Goal: Task Accomplishment & Management: Use online tool/utility

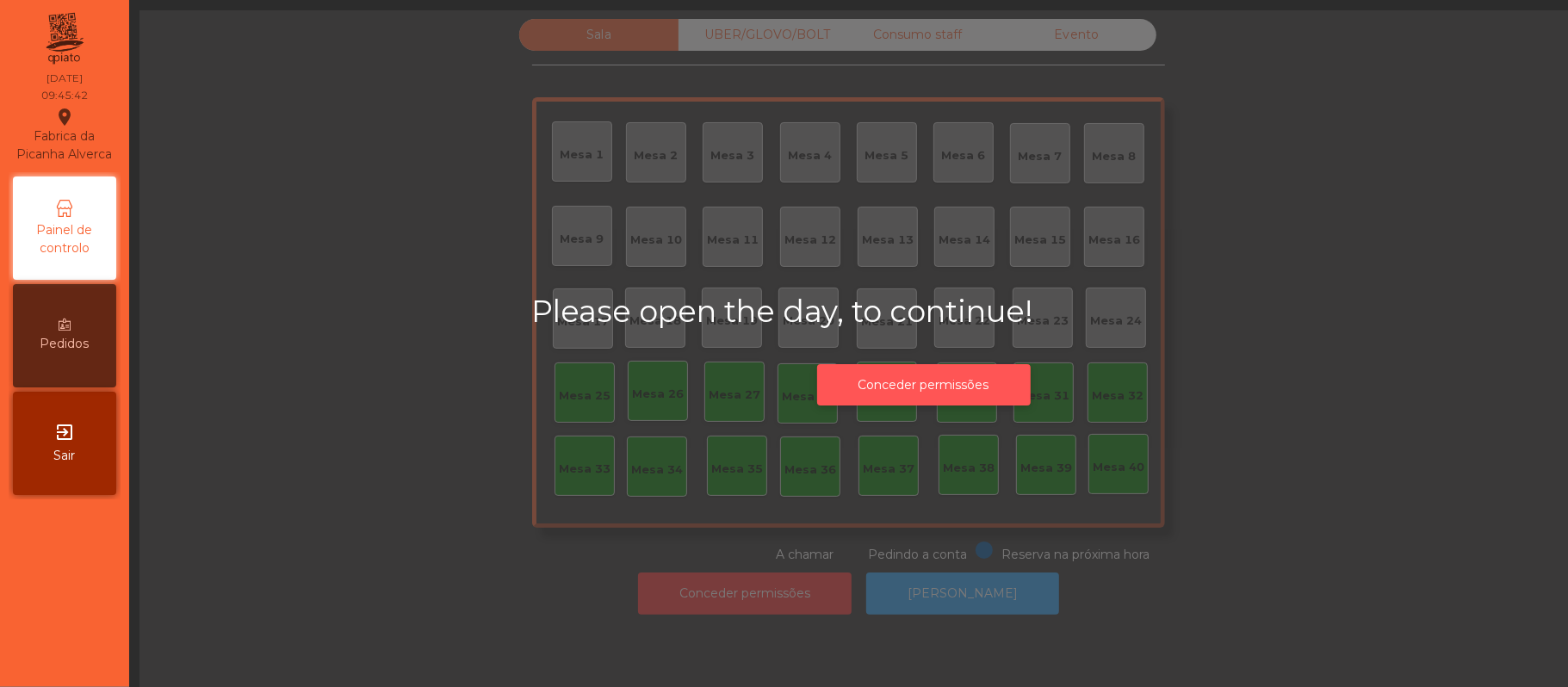
click at [954, 384] on button "Conceder permissões" at bounding box center [923, 385] width 213 height 42
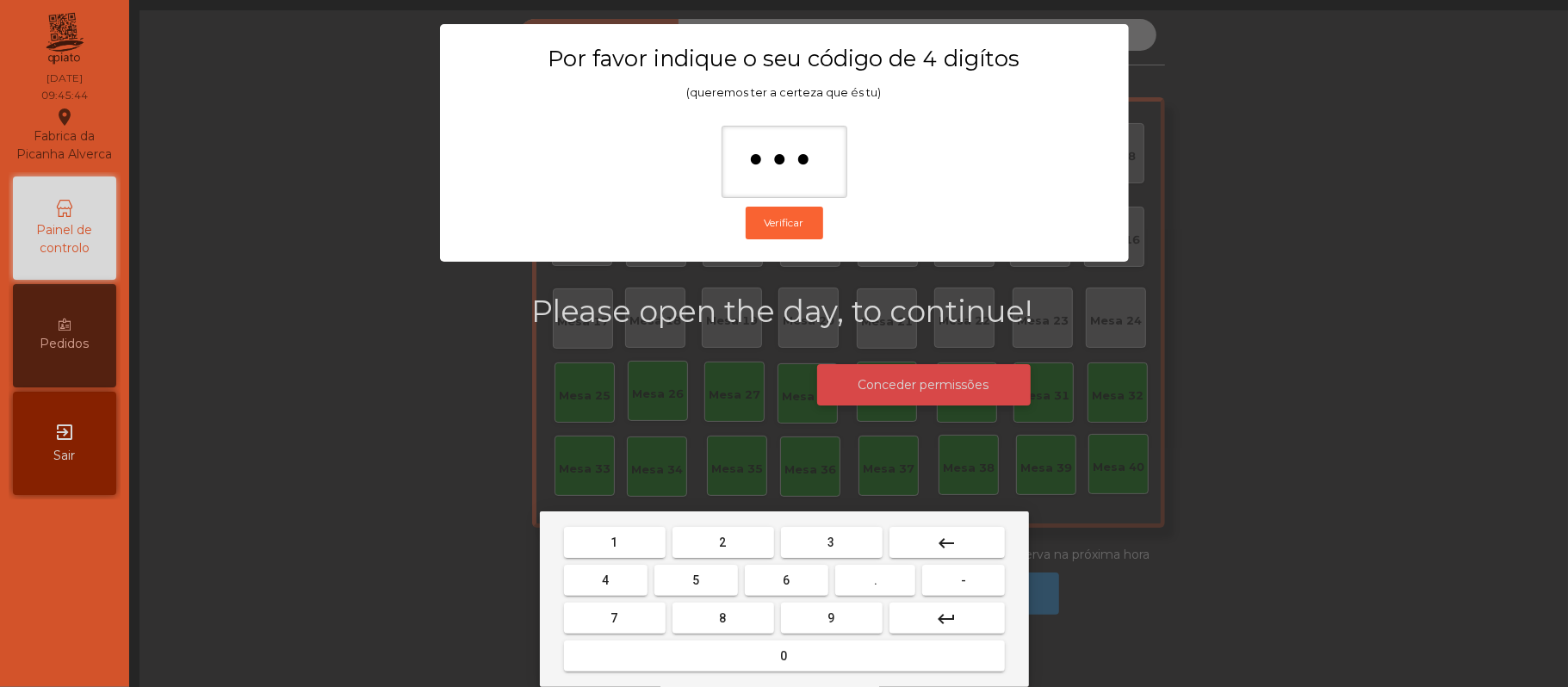
type input "****"
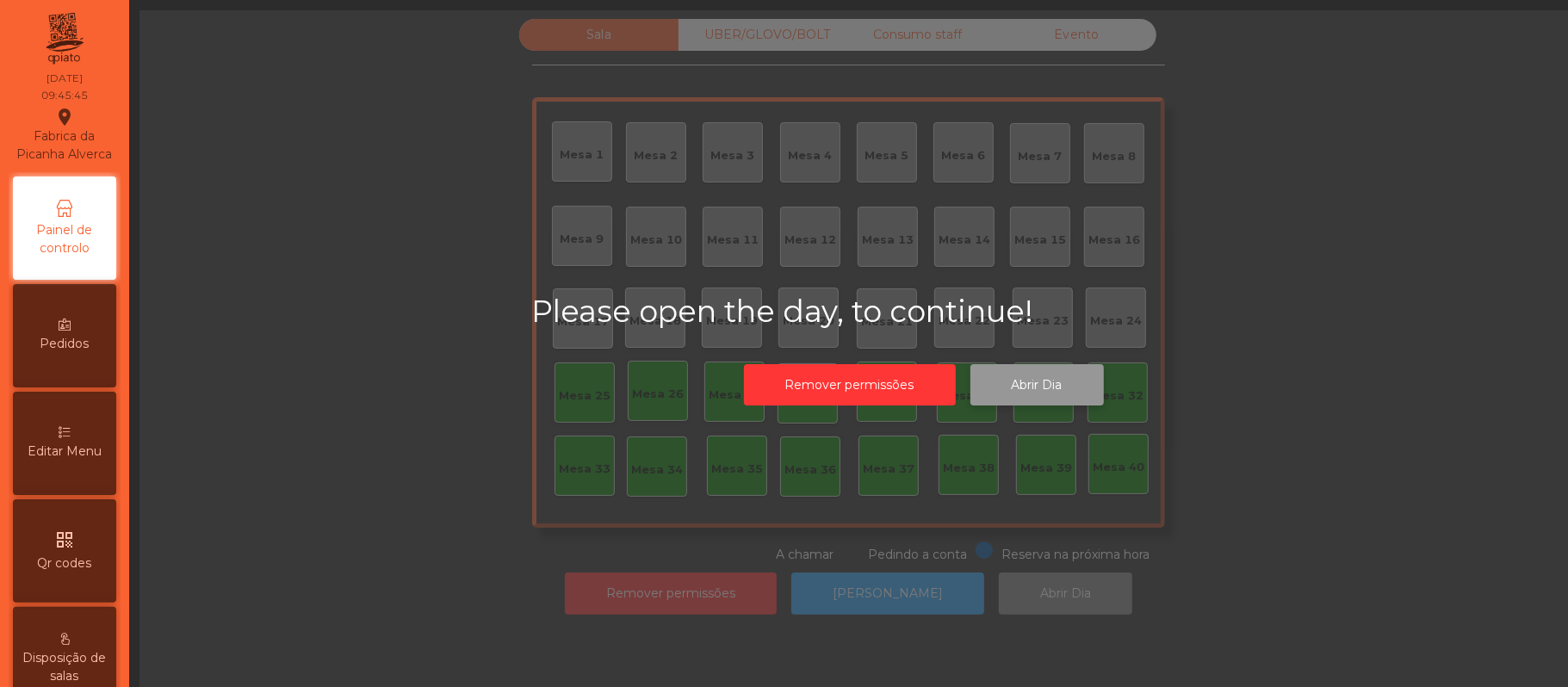
click at [1047, 384] on button "Abrir Dia" at bounding box center [1036, 385] width 133 height 42
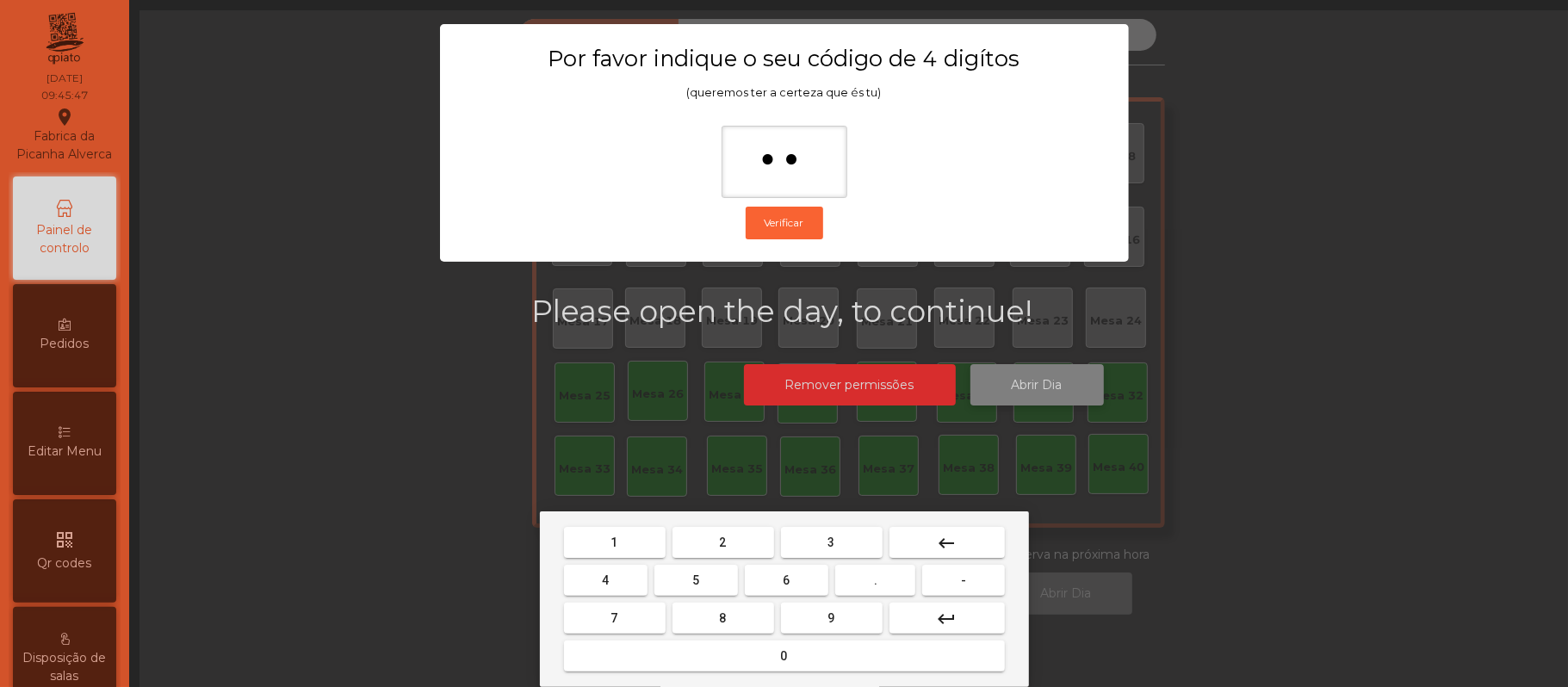
type input "***"
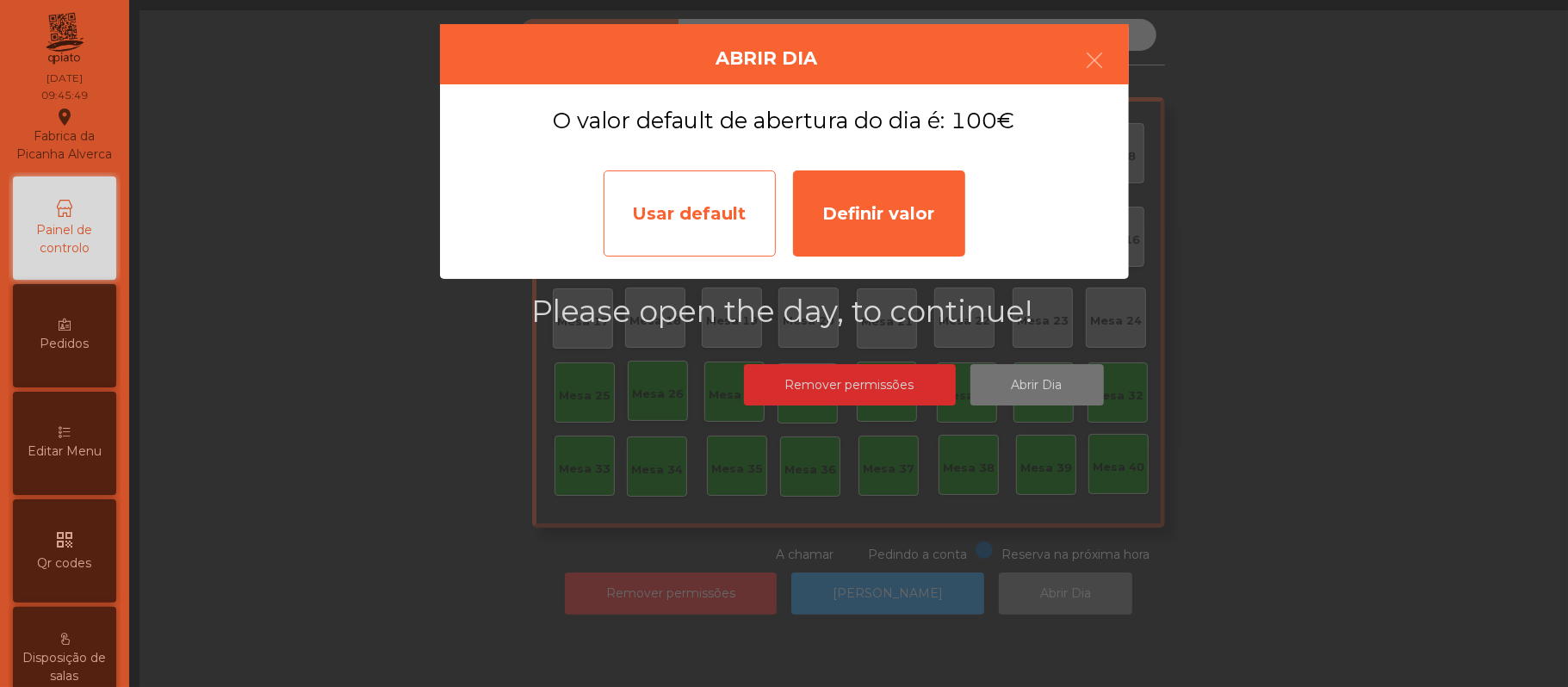
click at [699, 224] on div "Usar default" at bounding box center [690, 213] width 172 height 86
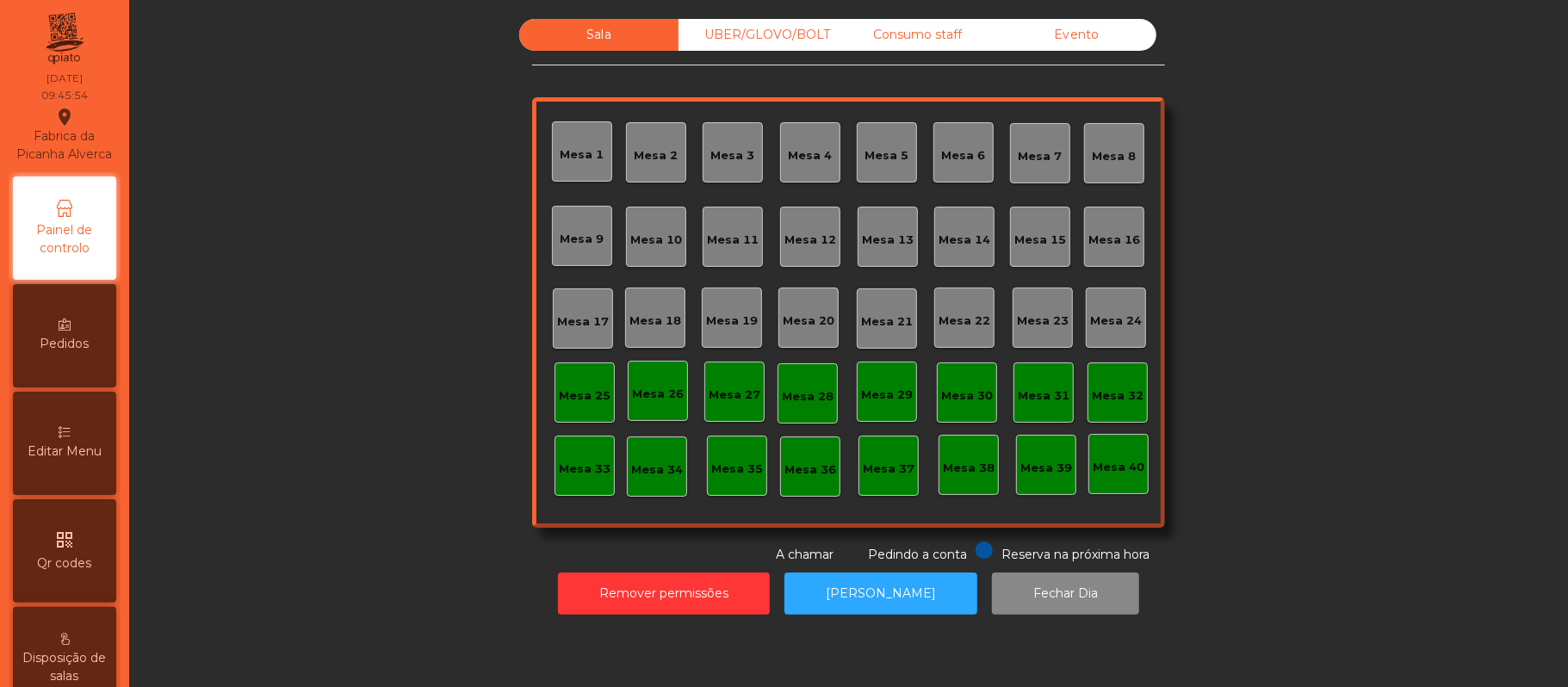
click at [1056, 456] on div "Mesa 39" at bounding box center [1046, 465] width 52 height 24
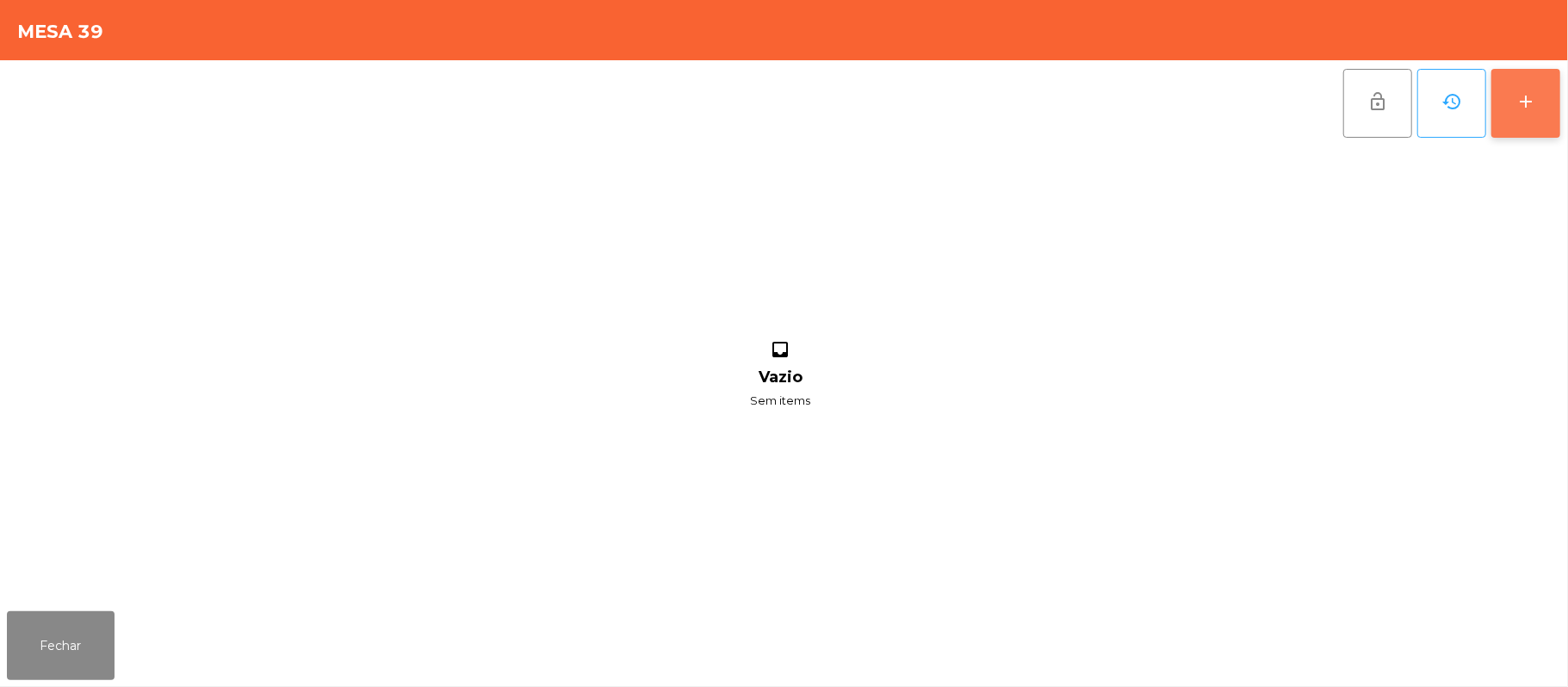
click at [1518, 103] on div "add" at bounding box center [1525, 101] width 20 height 20
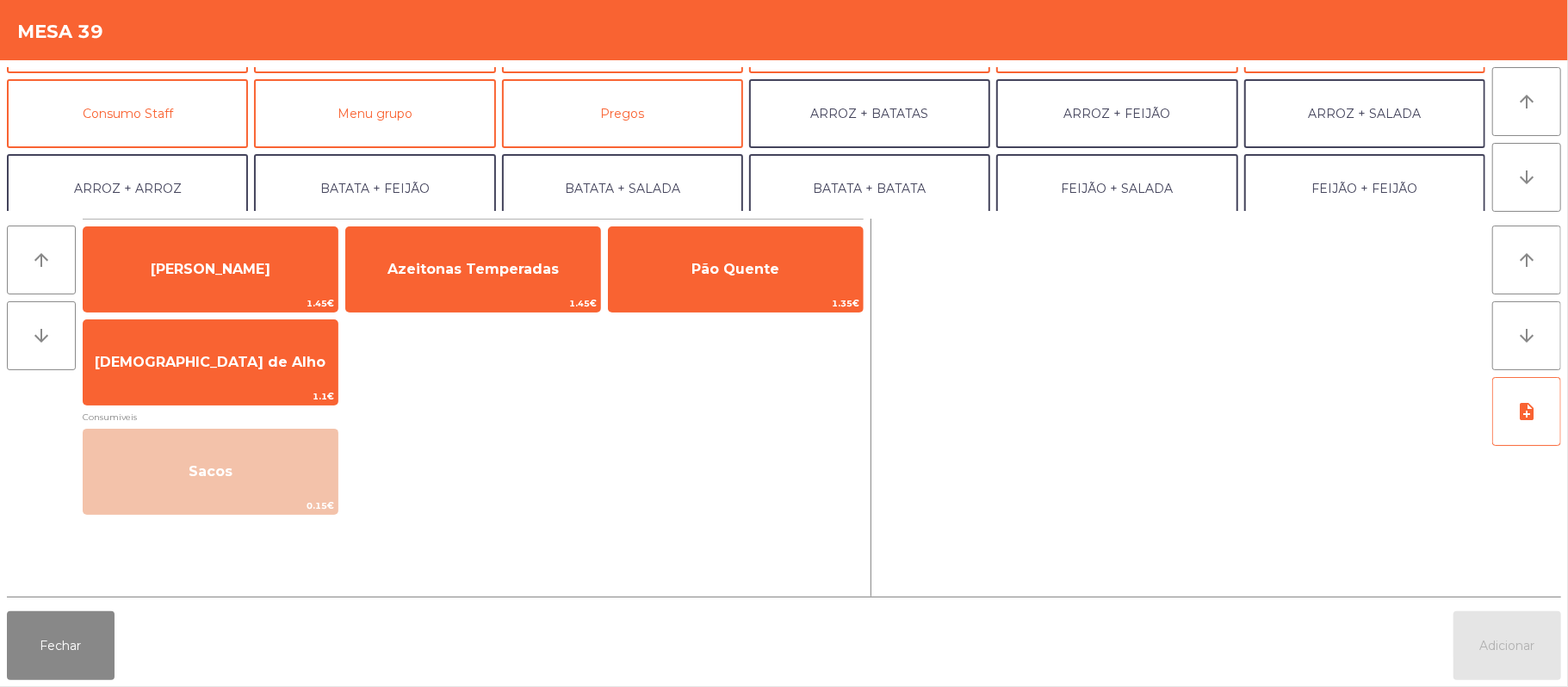
scroll to position [149, 0]
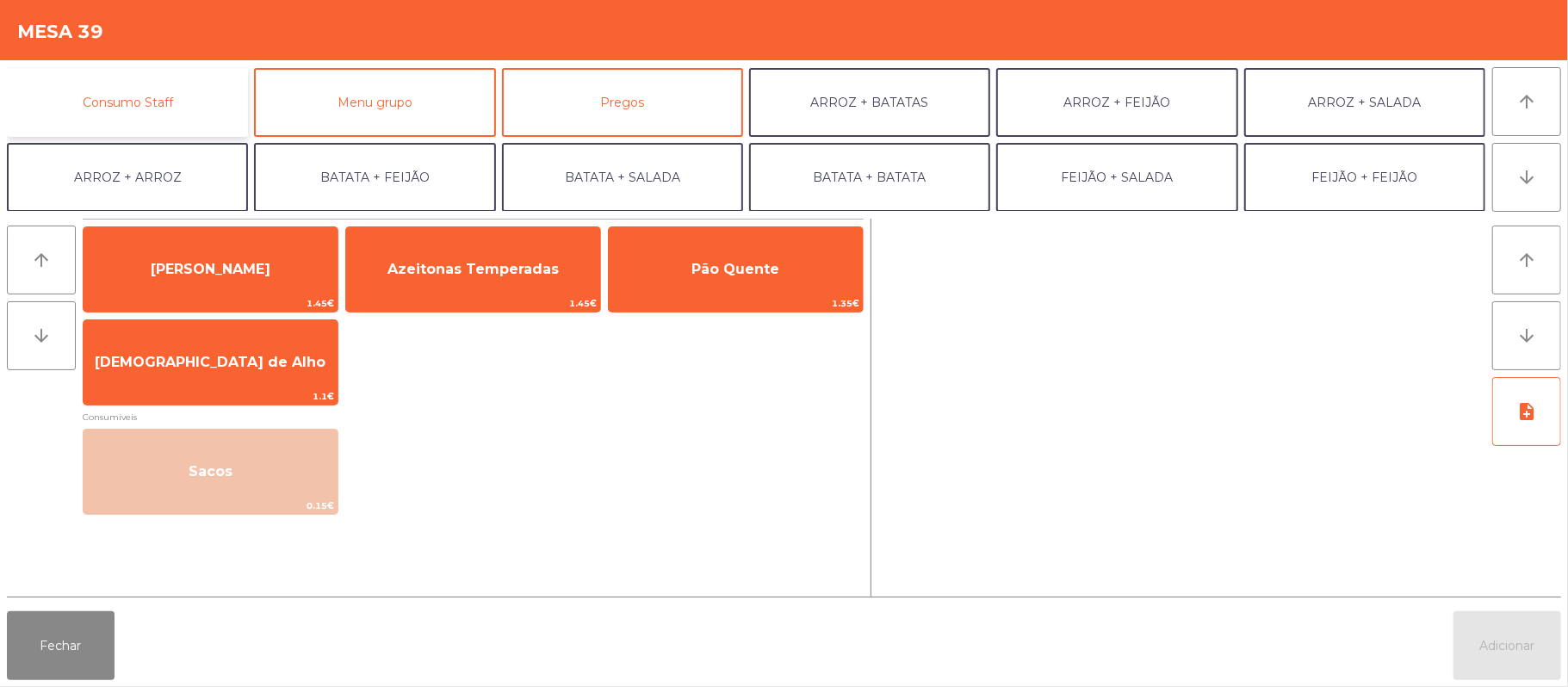
click at [155, 121] on button "Consumo Staff" at bounding box center [128, 102] width 242 height 69
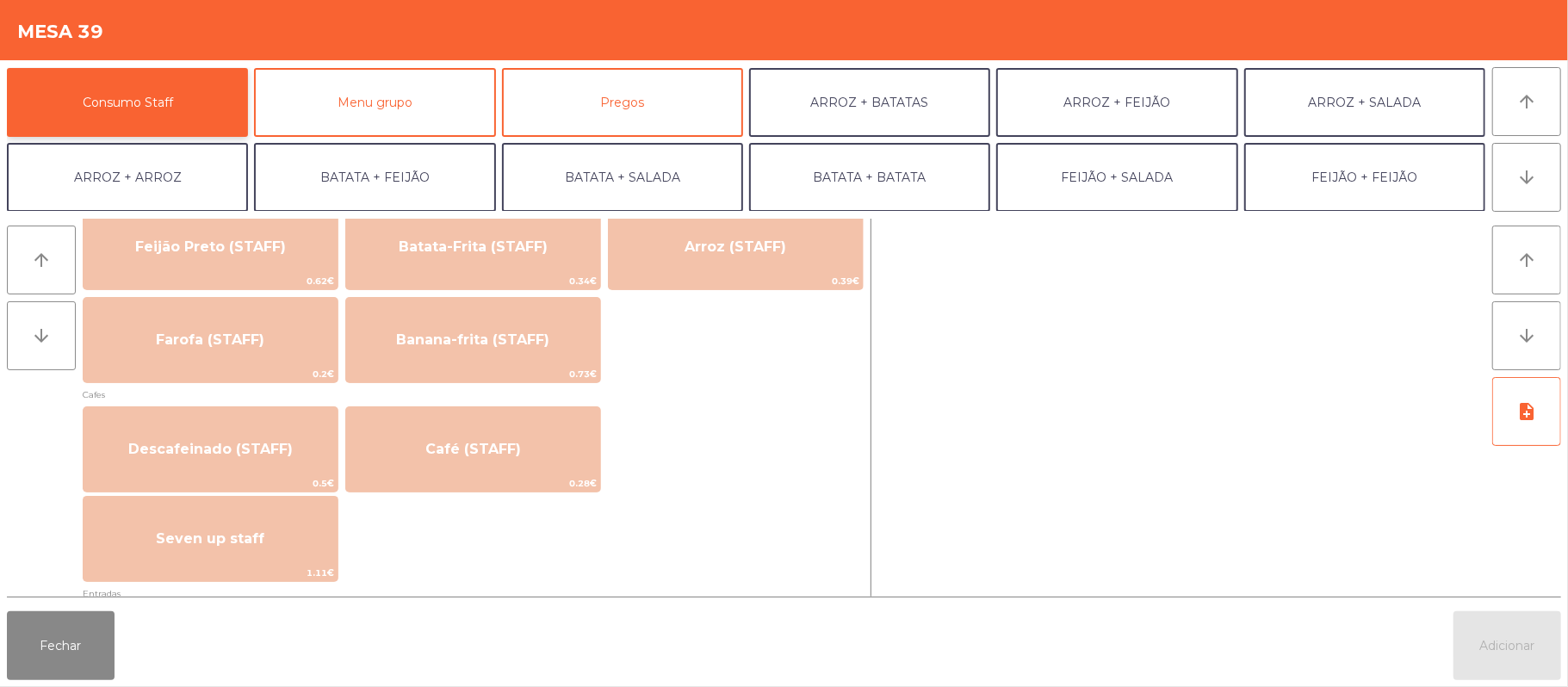
scroll to position [848, 0]
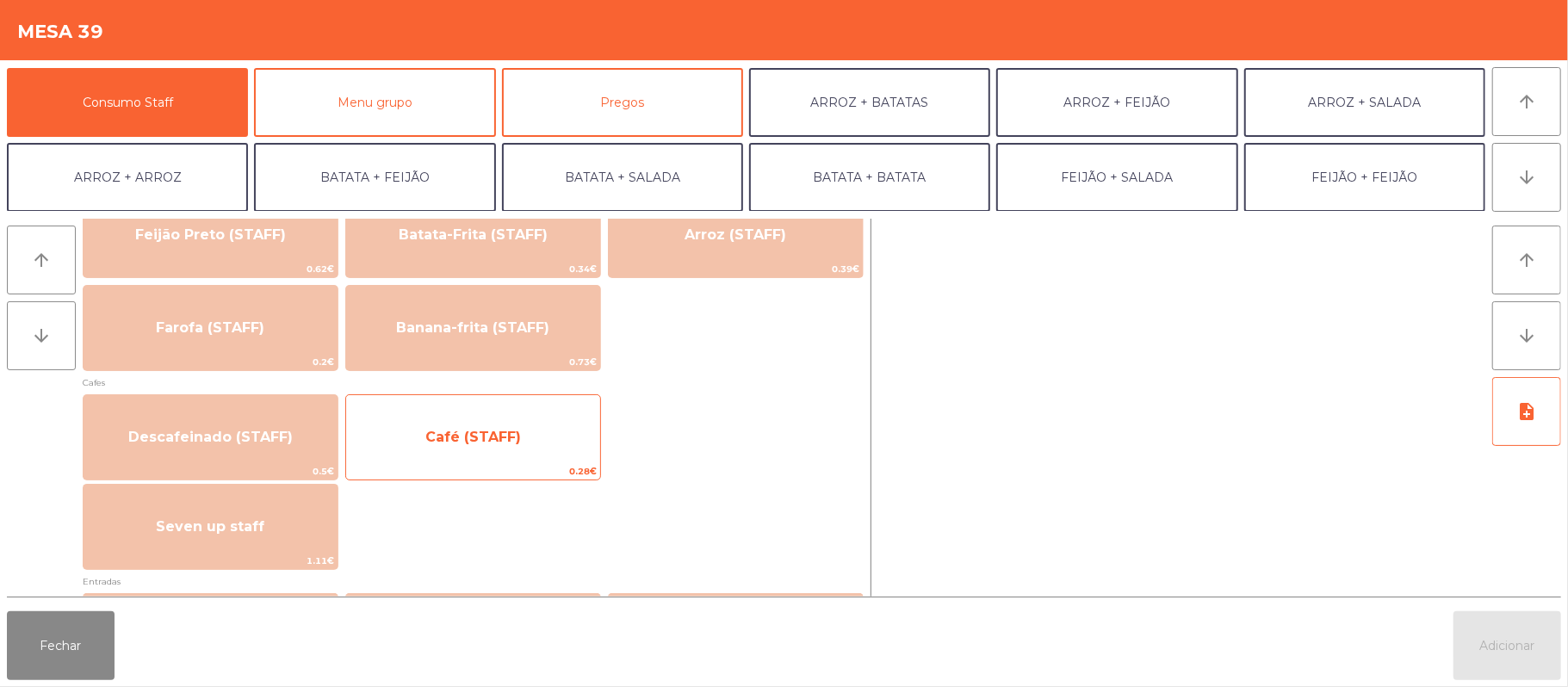
click at [548, 431] on span "Café (STAFF)" at bounding box center [472, 438] width 254 height 47
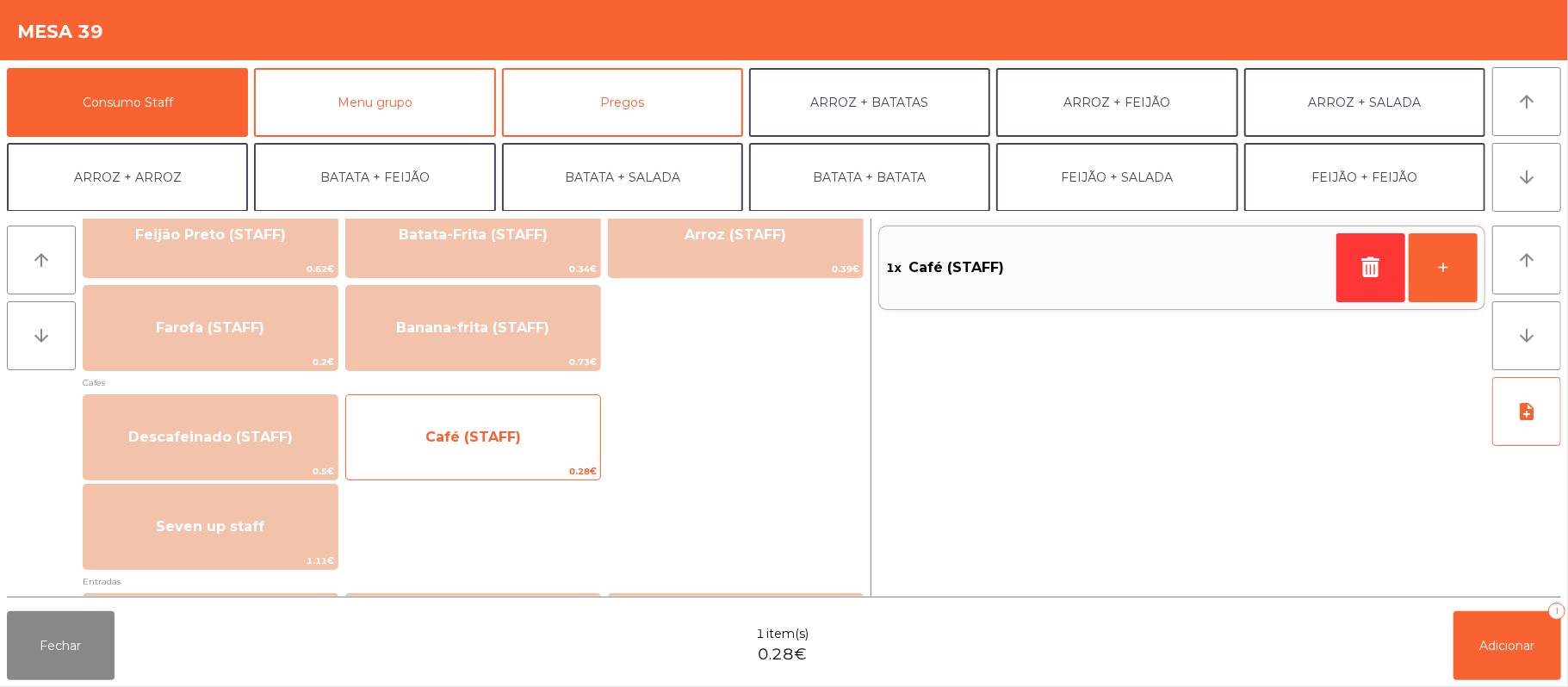
click at [558, 424] on span "Café (STAFF)" at bounding box center [472, 438] width 254 height 47
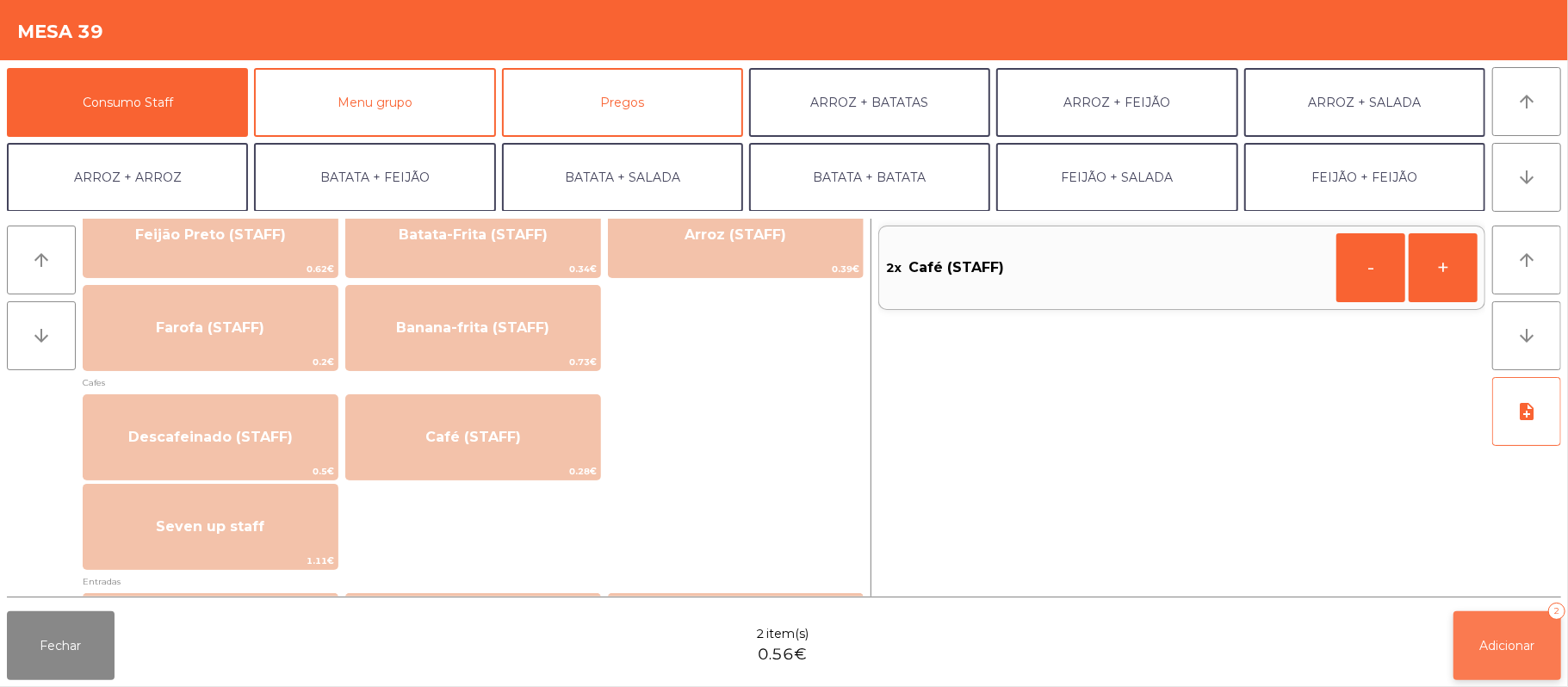
click at [1500, 655] on button "Adicionar 2" at bounding box center [1507, 646] width 107 height 69
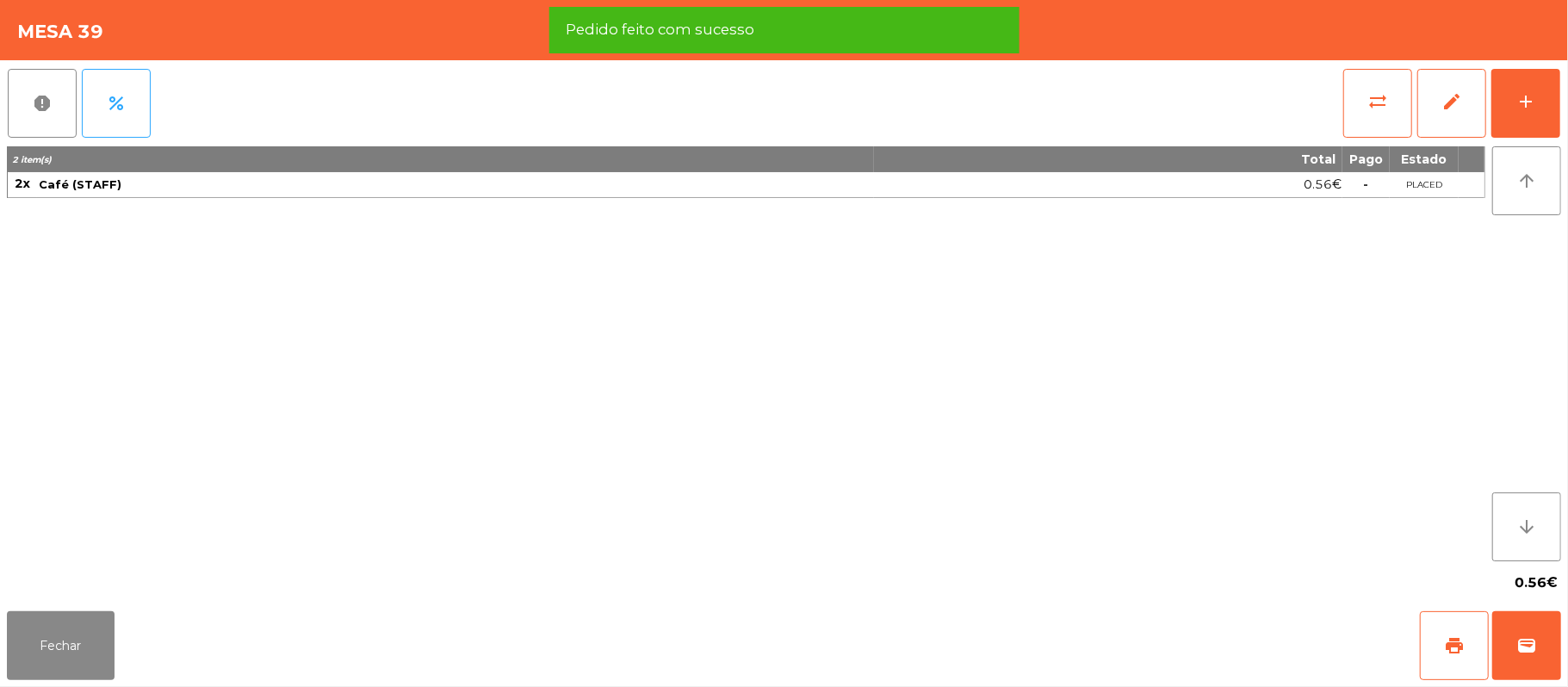
click at [2, 686] on div "Fechar print wallet" at bounding box center [784, 646] width 1568 height 83
click at [92, 673] on button "Fechar" at bounding box center [60, 646] width 107 height 69
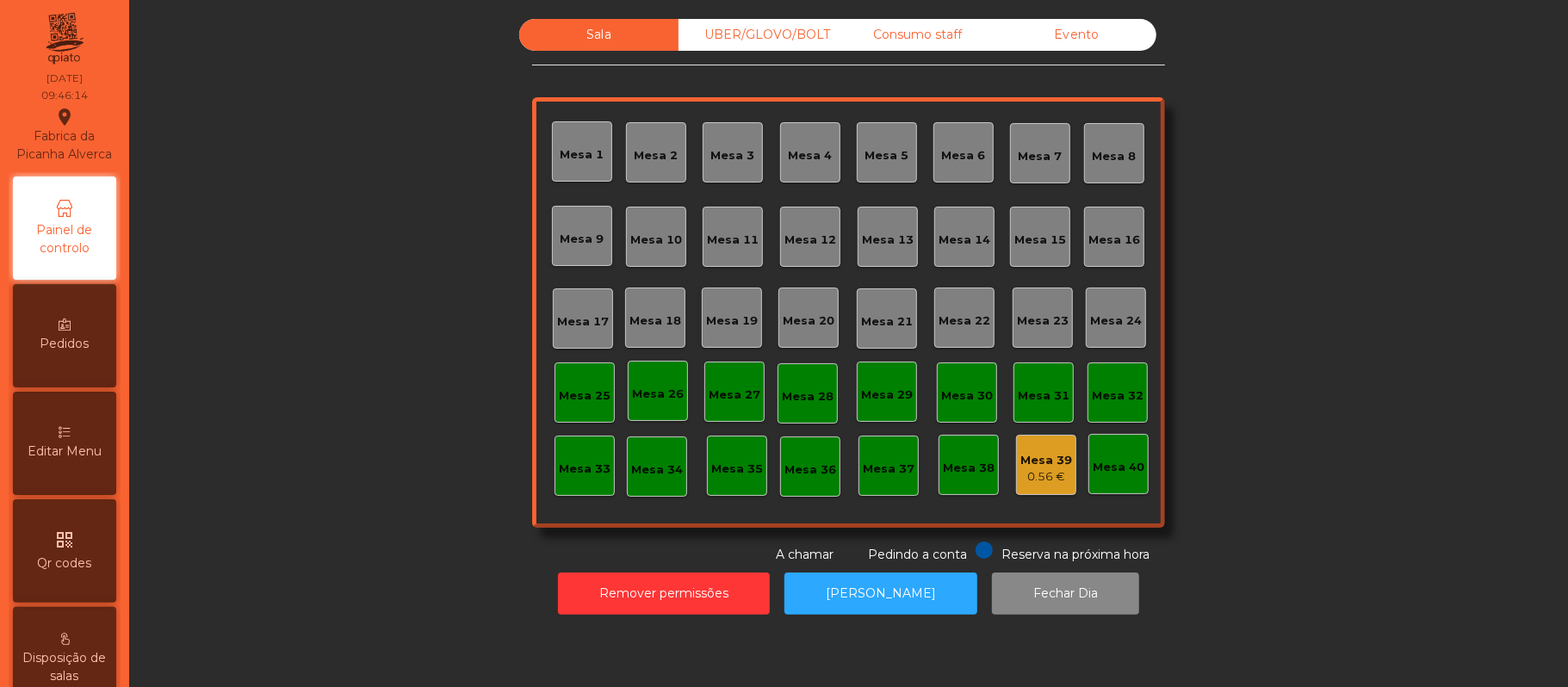
click at [859, 486] on div "Mesa 37" at bounding box center [888, 466] width 60 height 60
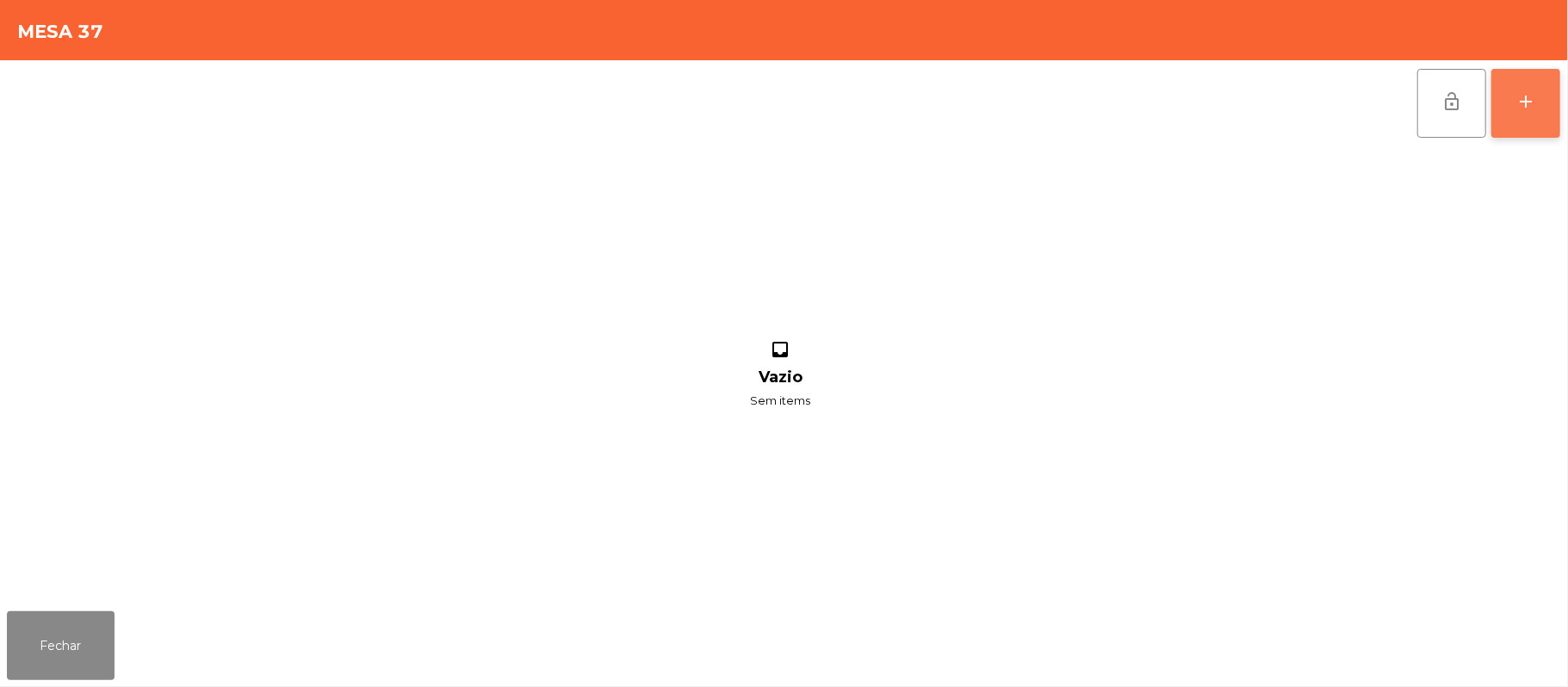
click at [1503, 104] on button "add" at bounding box center [1525, 103] width 69 height 69
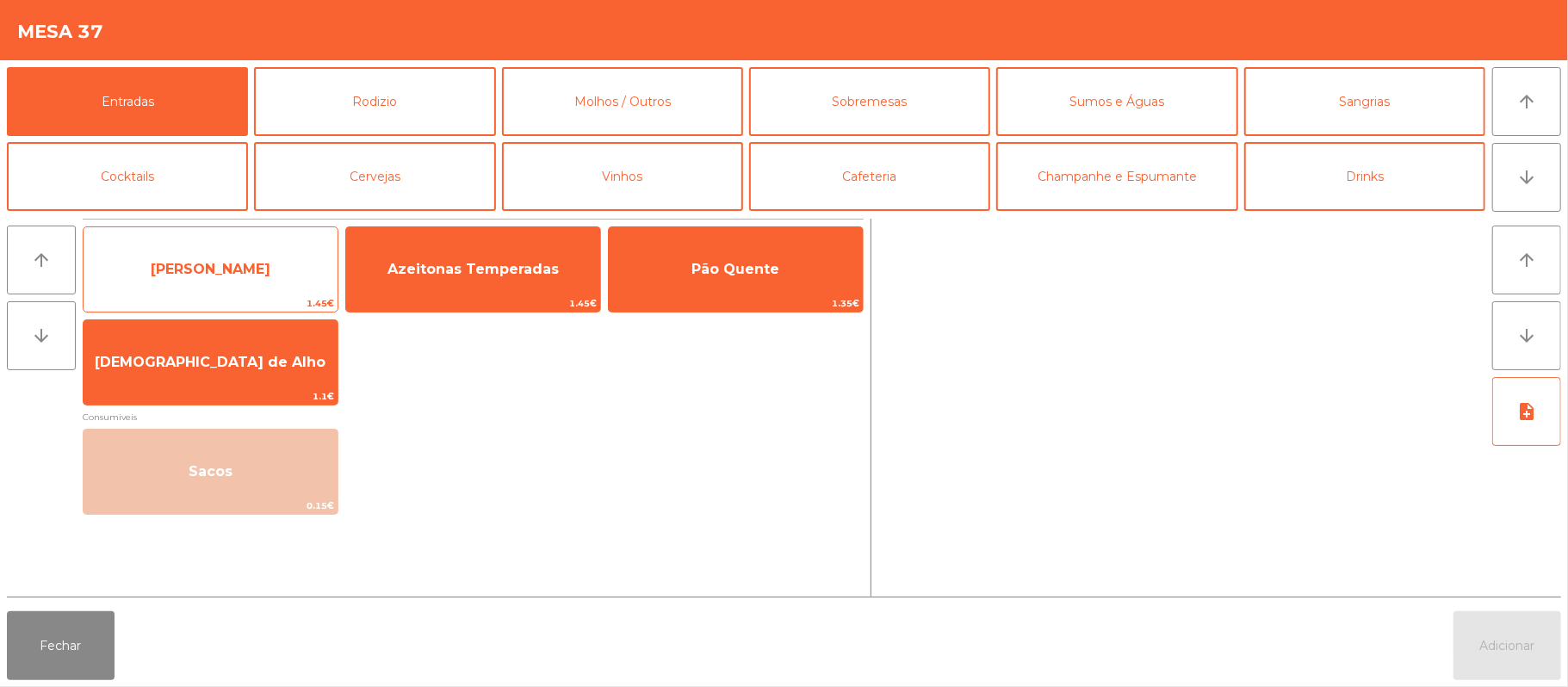
click at [293, 287] on span "[PERSON_NAME]" at bounding box center [210, 270] width 254 height 47
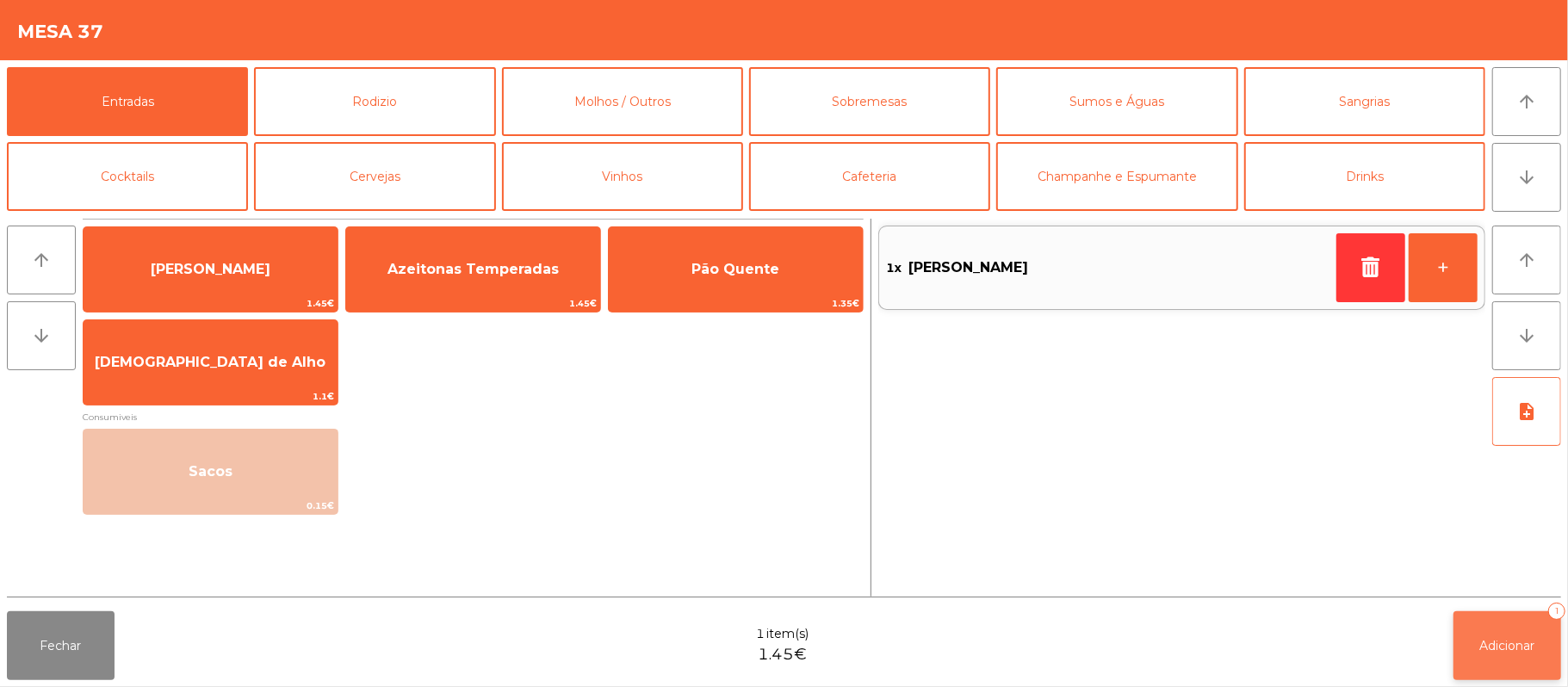
click at [1481, 651] on span "Adicionar" at bounding box center [1508, 646] width 56 height 16
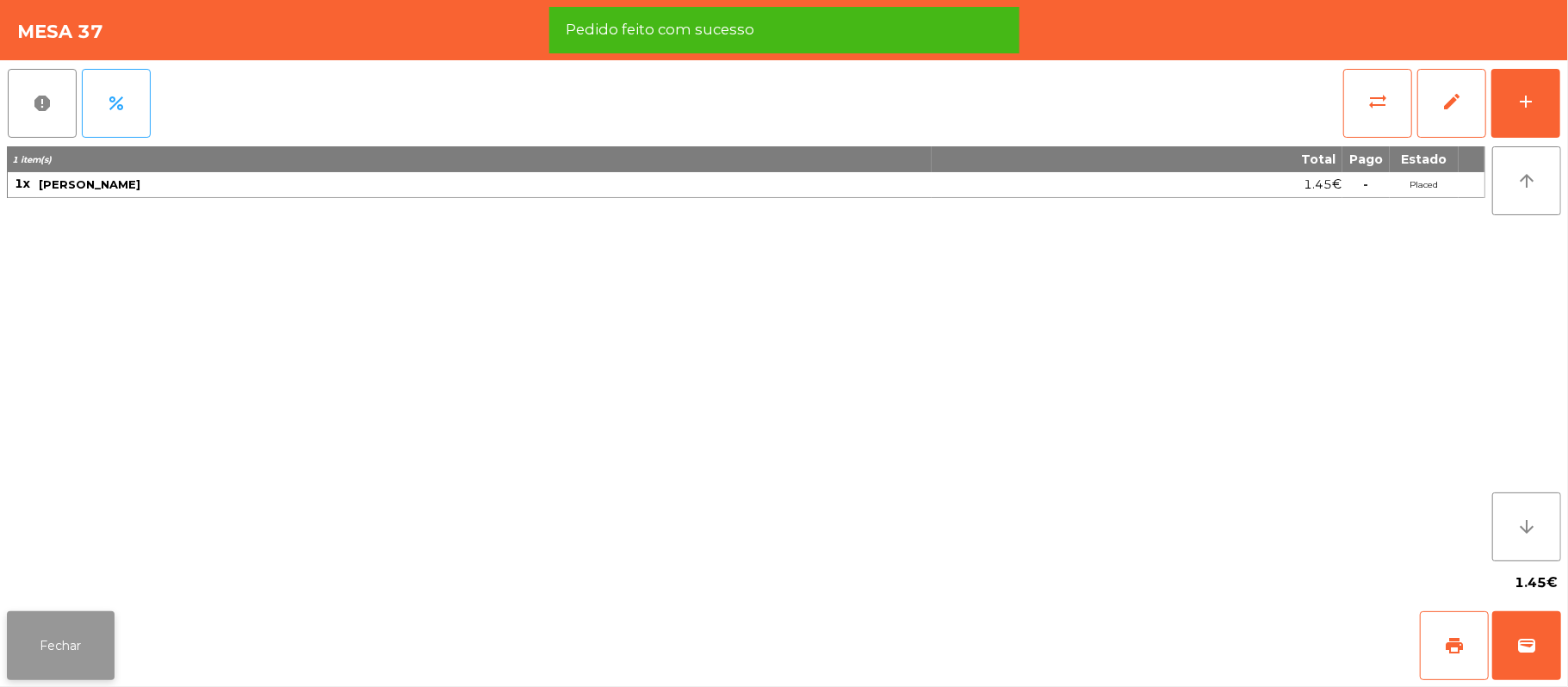
click at [77, 646] on button "Fechar" at bounding box center [60, 646] width 107 height 69
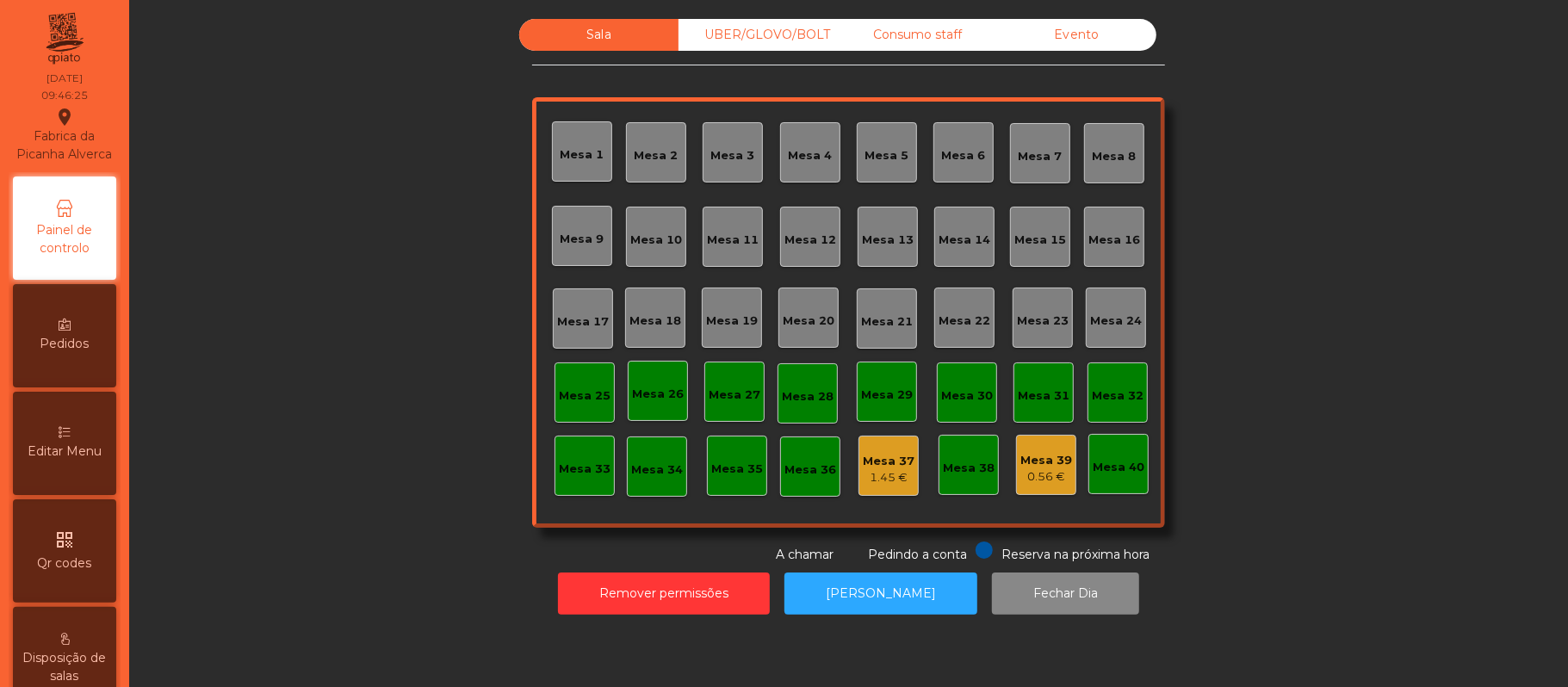
click at [968, 31] on div "Consumo staff" at bounding box center [917, 34] width 160 height 32
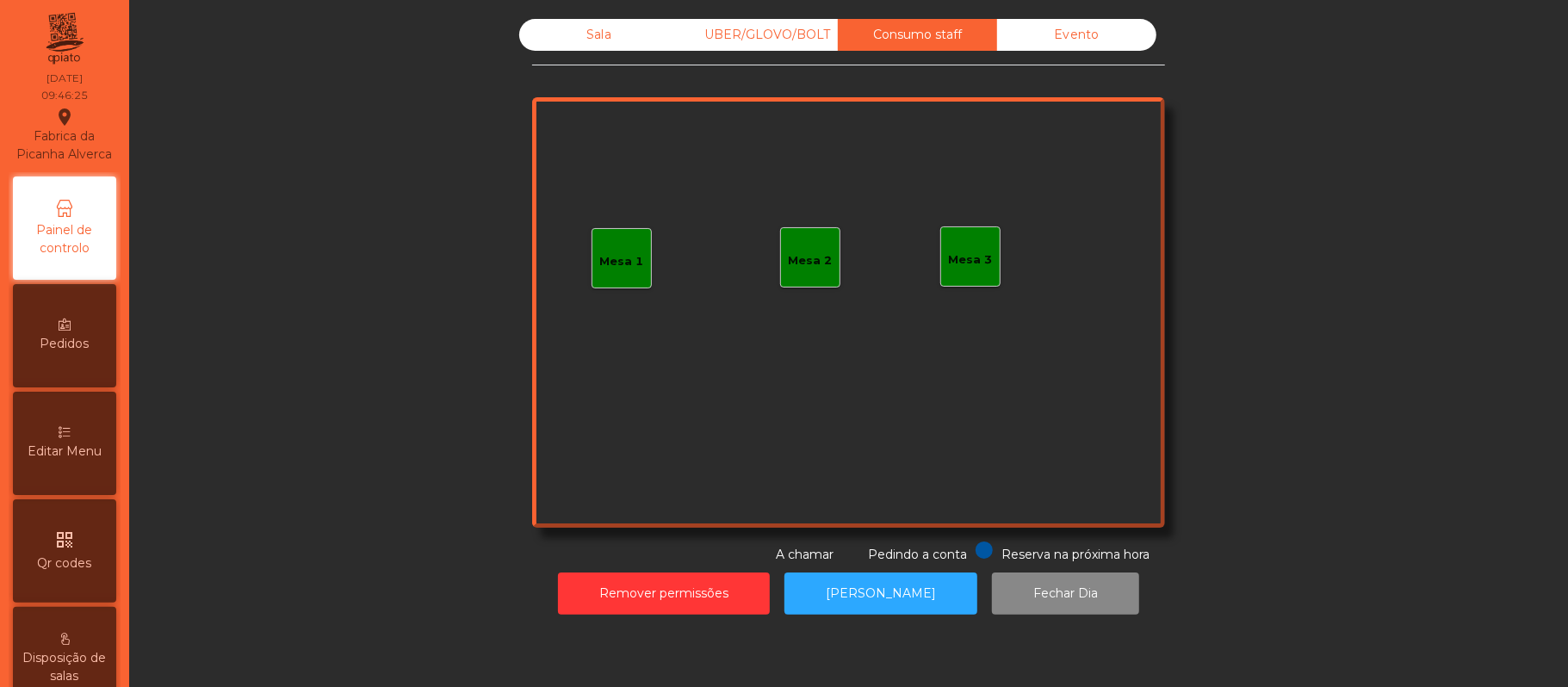
click at [632, 277] on div "Mesa 1" at bounding box center [621, 258] width 60 height 60
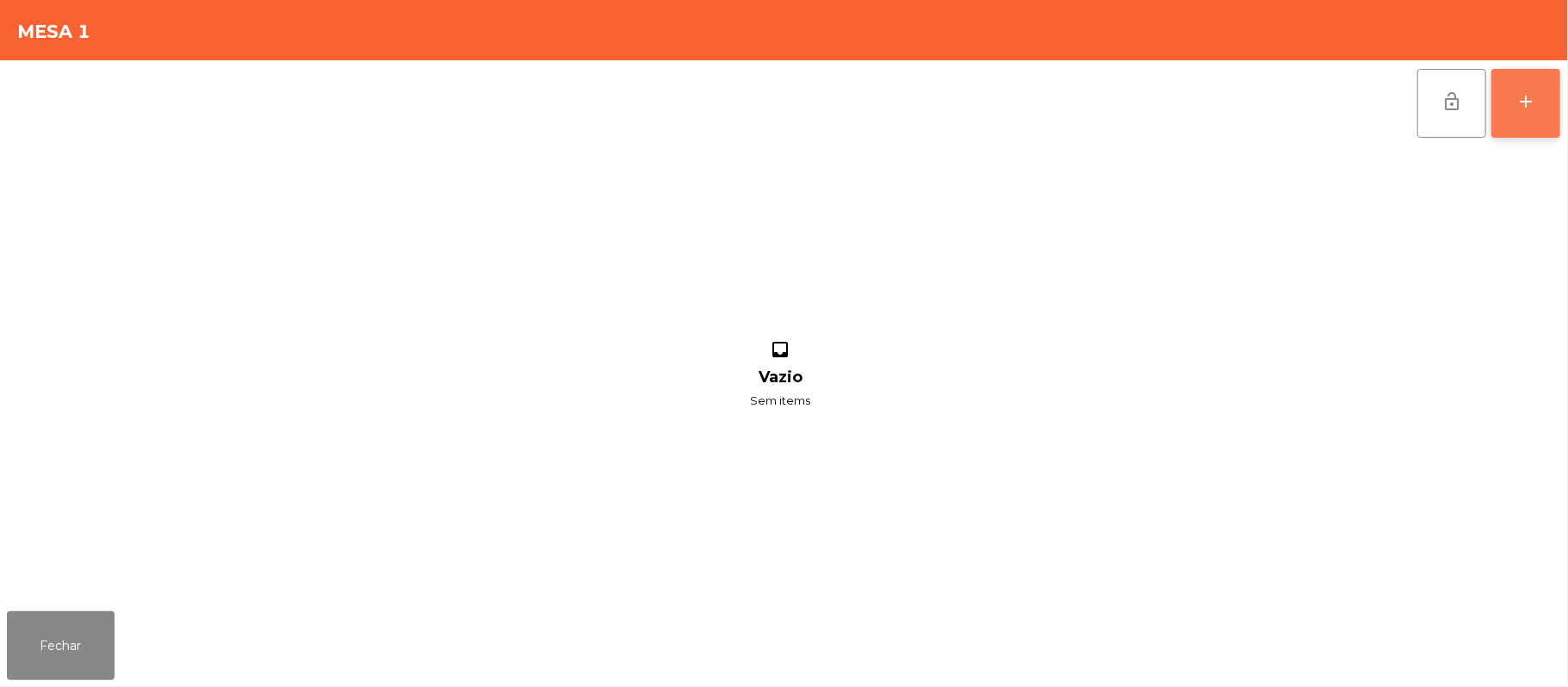
click at [1526, 100] on div "add" at bounding box center [1525, 101] width 20 height 20
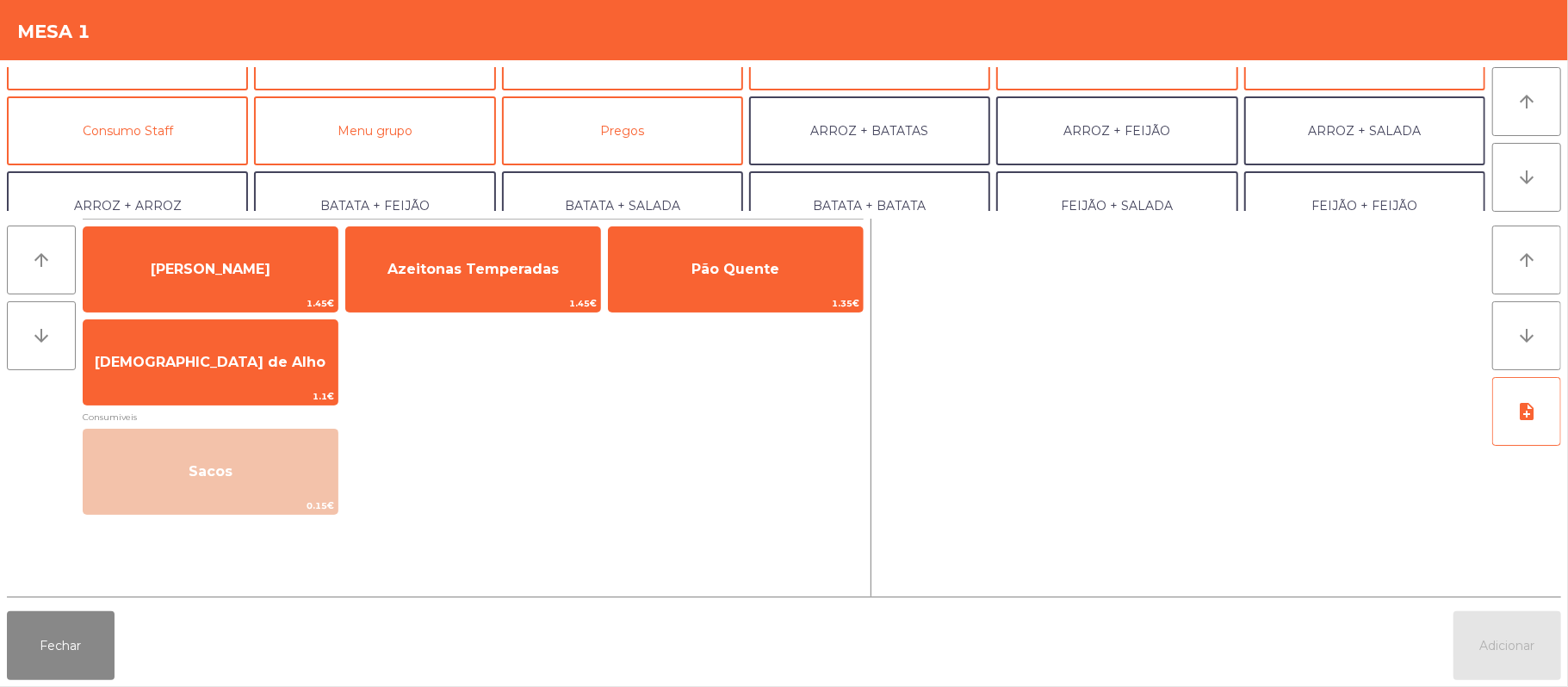
scroll to position [123, 0]
click at [182, 142] on button "Consumo Staff" at bounding box center [128, 129] width 242 height 69
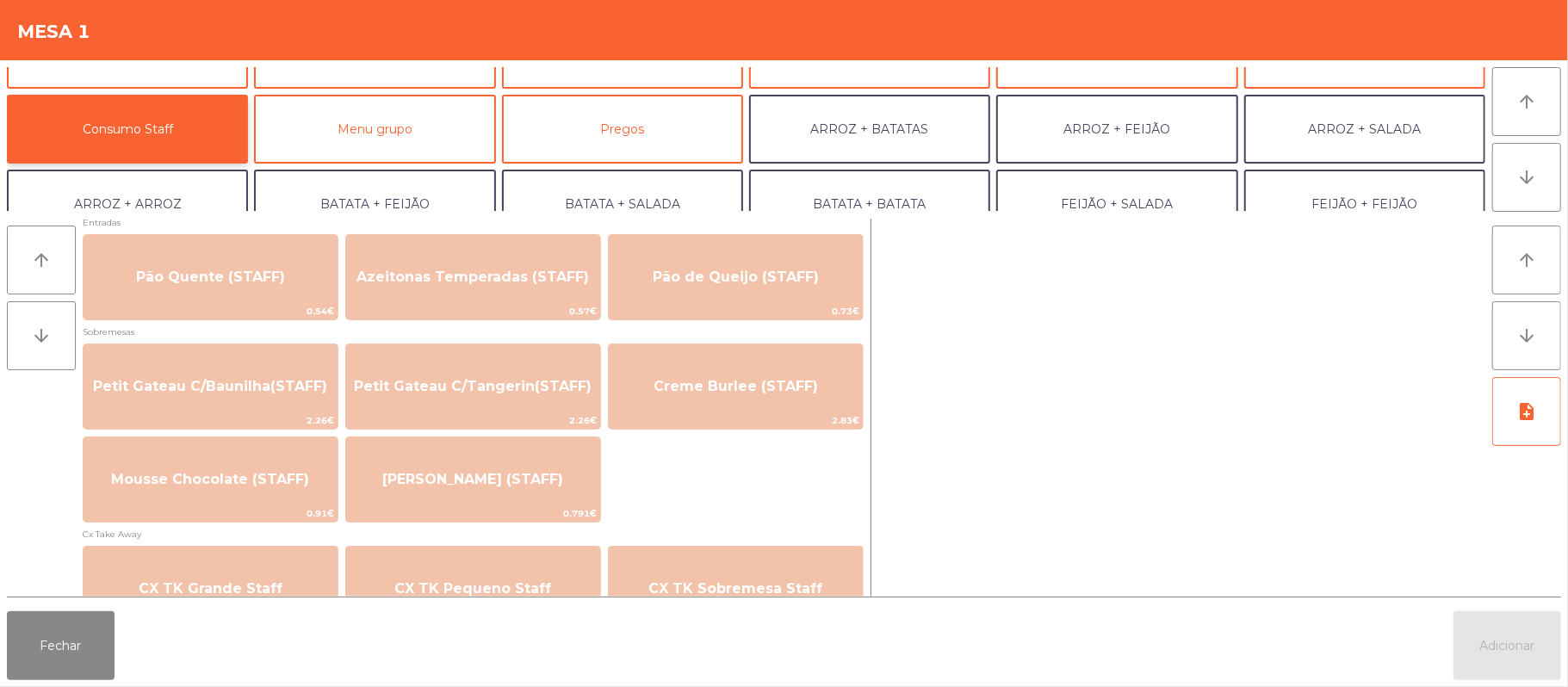
scroll to position [1198, 0]
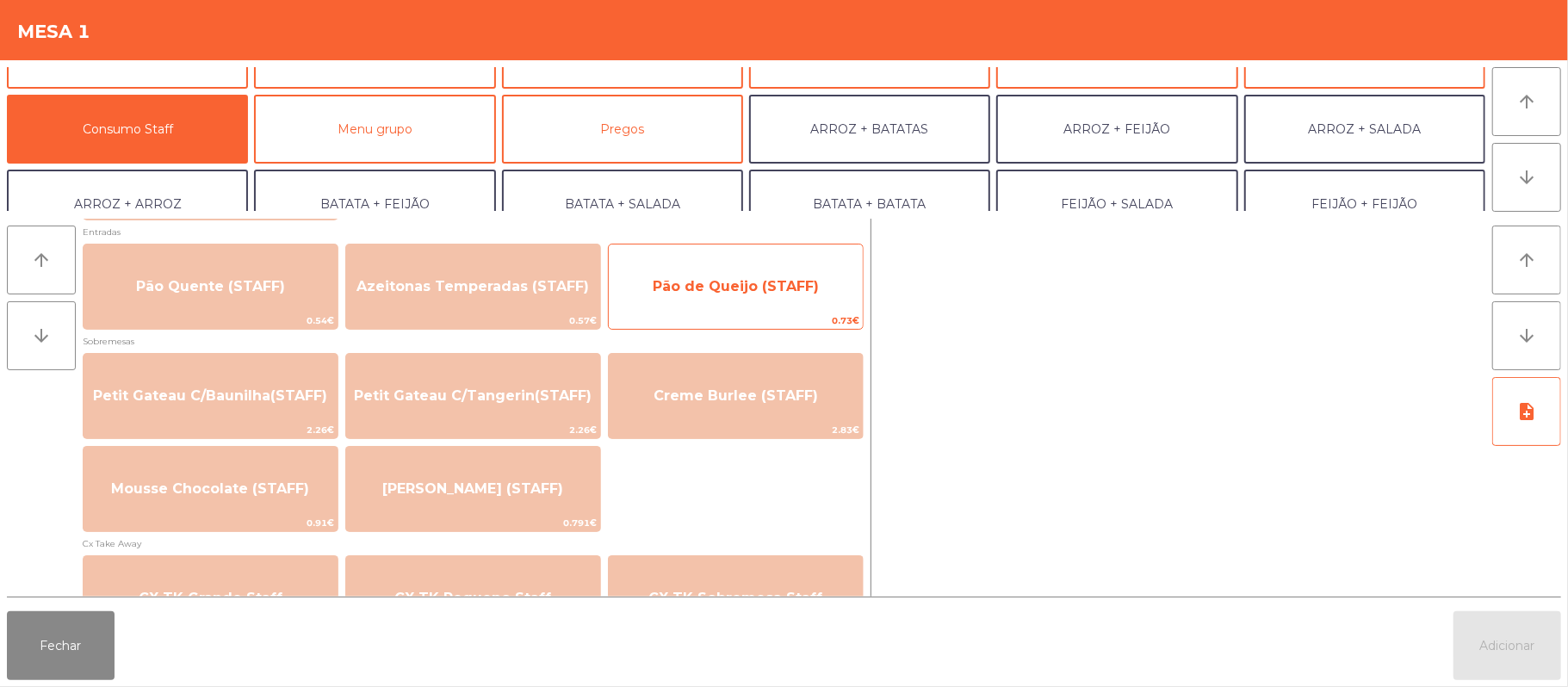
click at [817, 290] on span "Pão de Queijo (STAFF)" at bounding box center [735, 286] width 254 height 47
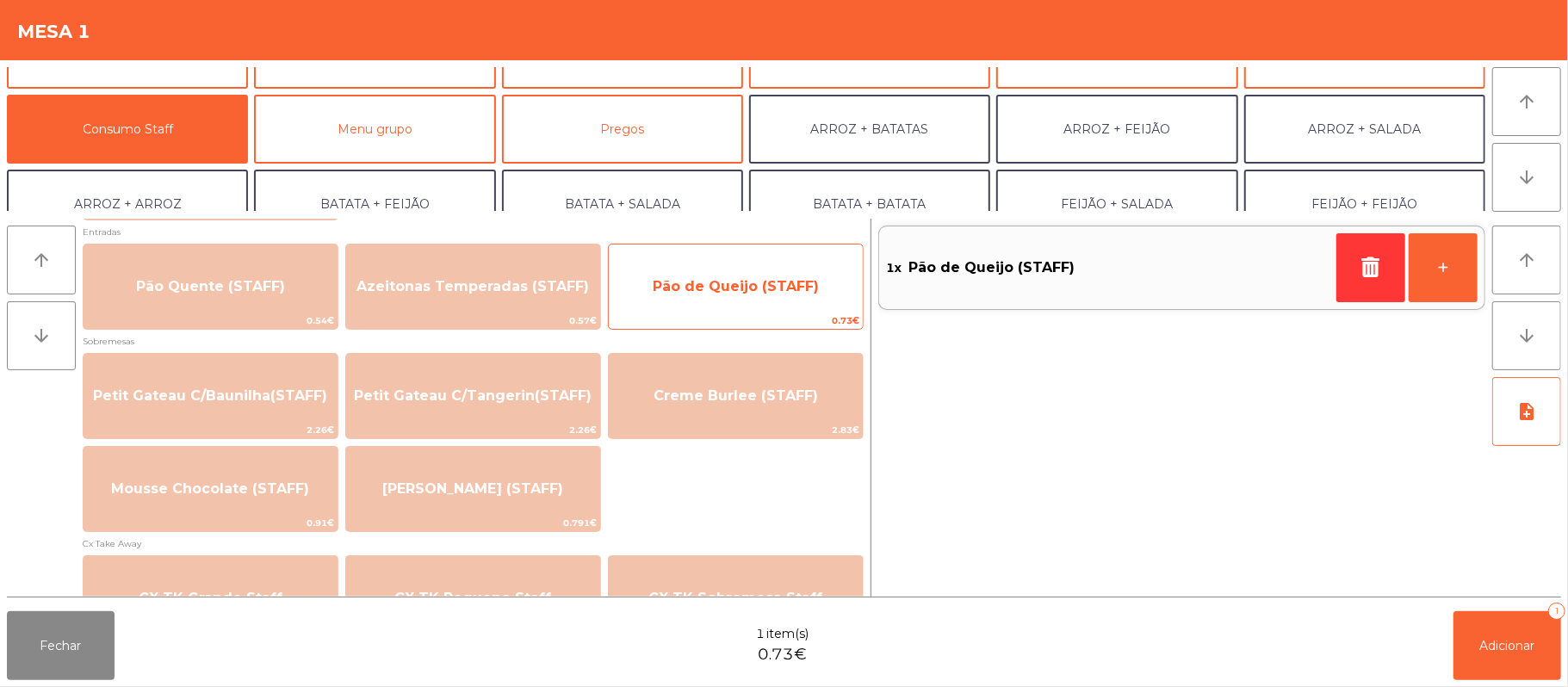
click at [821, 294] on span "Pão de Queijo (STAFF)" at bounding box center [735, 286] width 254 height 47
click at [820, 298] on span "Pão de Queijo (STAFF)" at bounding box center [735, 286] width 254 height 47
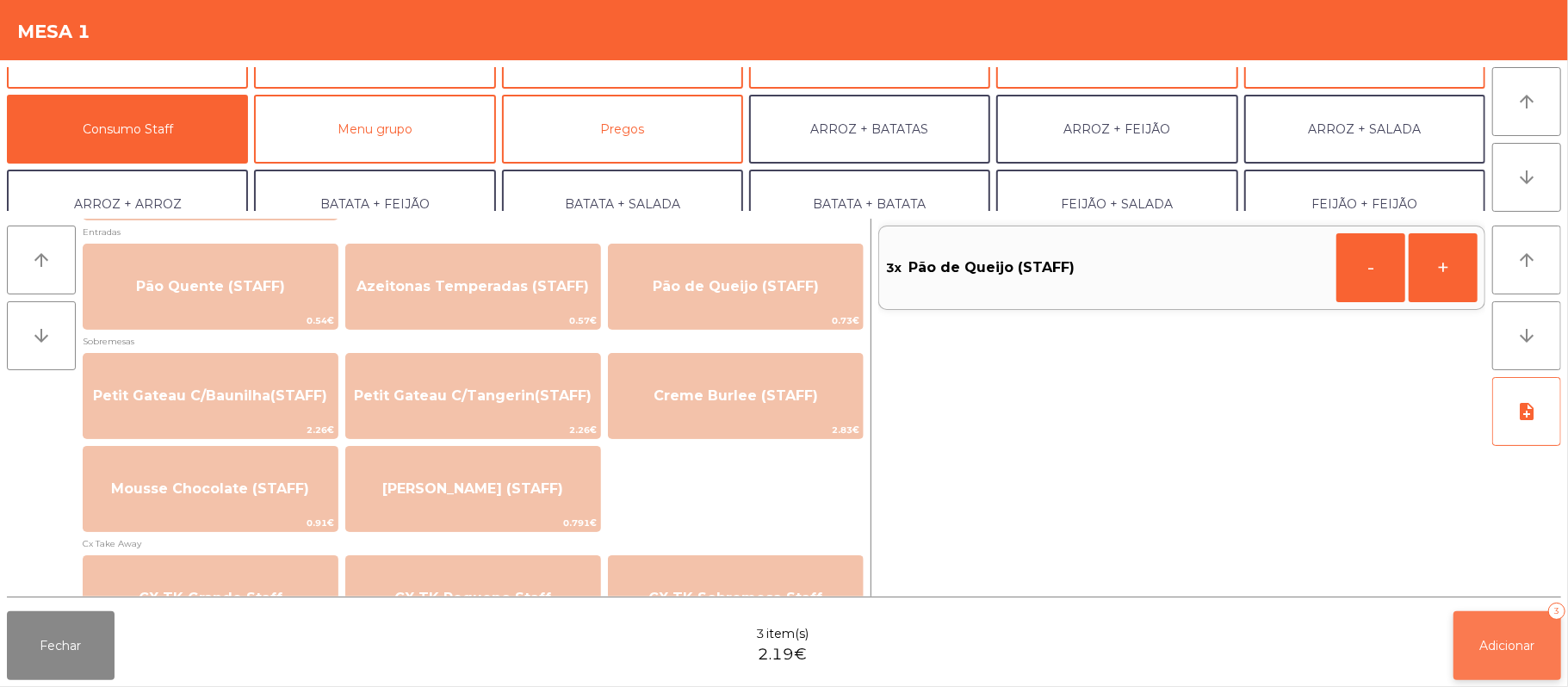
click at [1505, 650] on span "Adicionar" at bounding box center [1508, 646] width 56 height 16
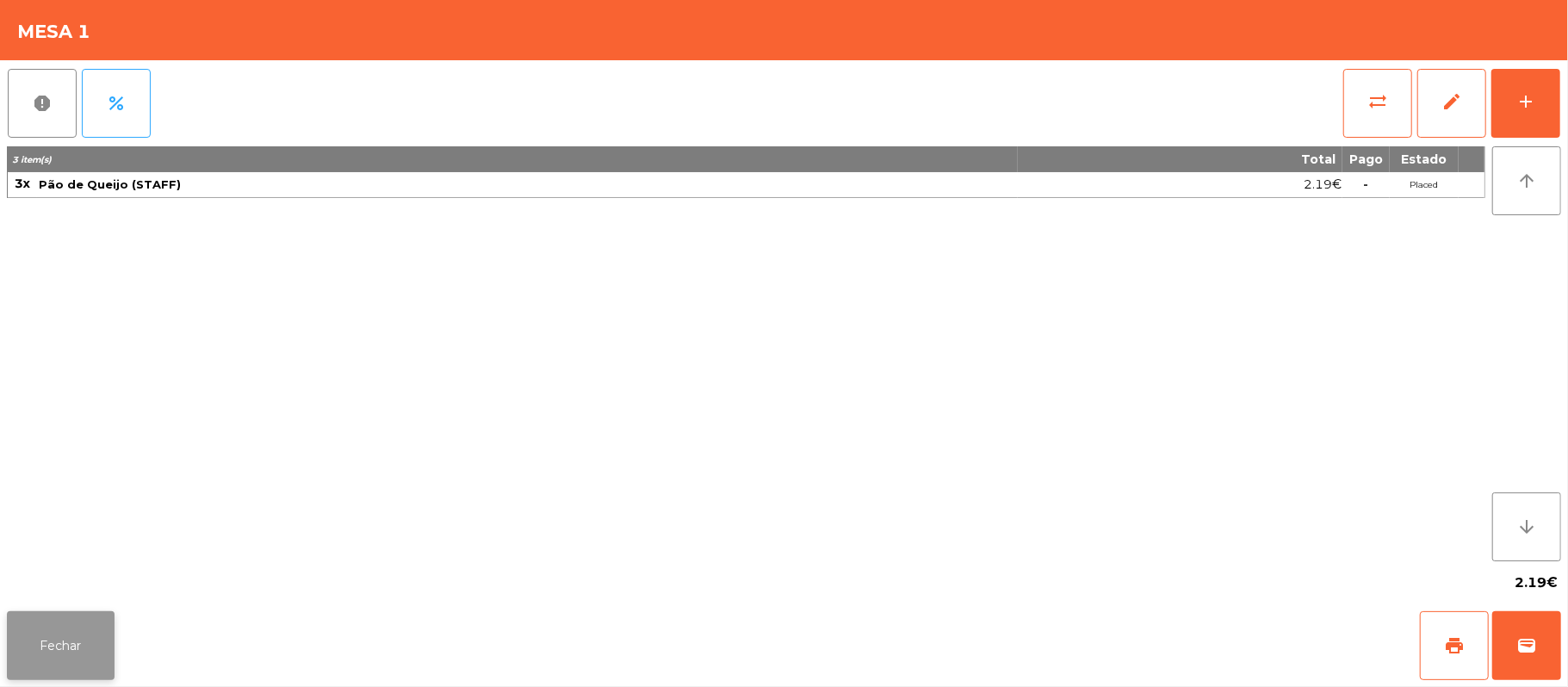
click at [83, 658] on button "Fechar" at bounding box center [60, 646] width 107 height 69
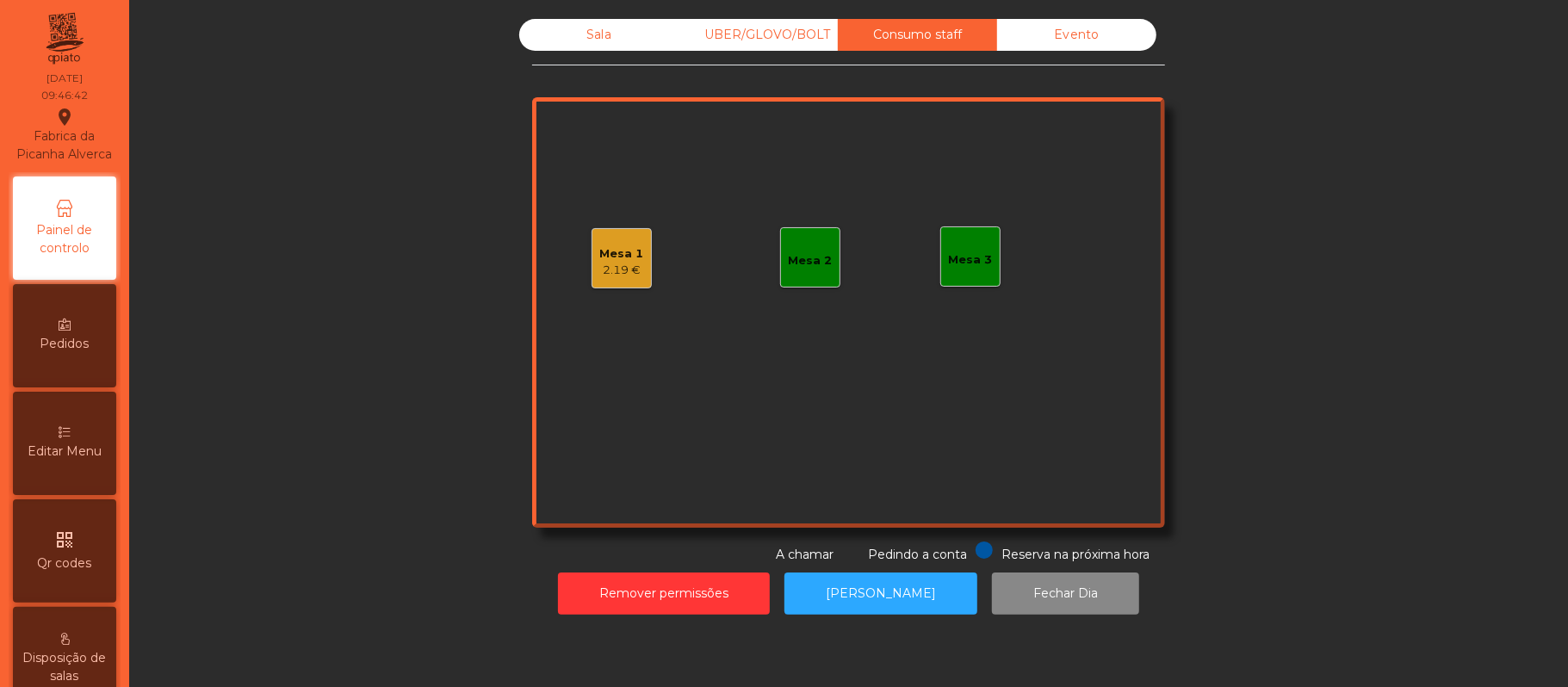
click at [592, 46] on div "Sala" at bounding box center [599, 34] width 160 height 32
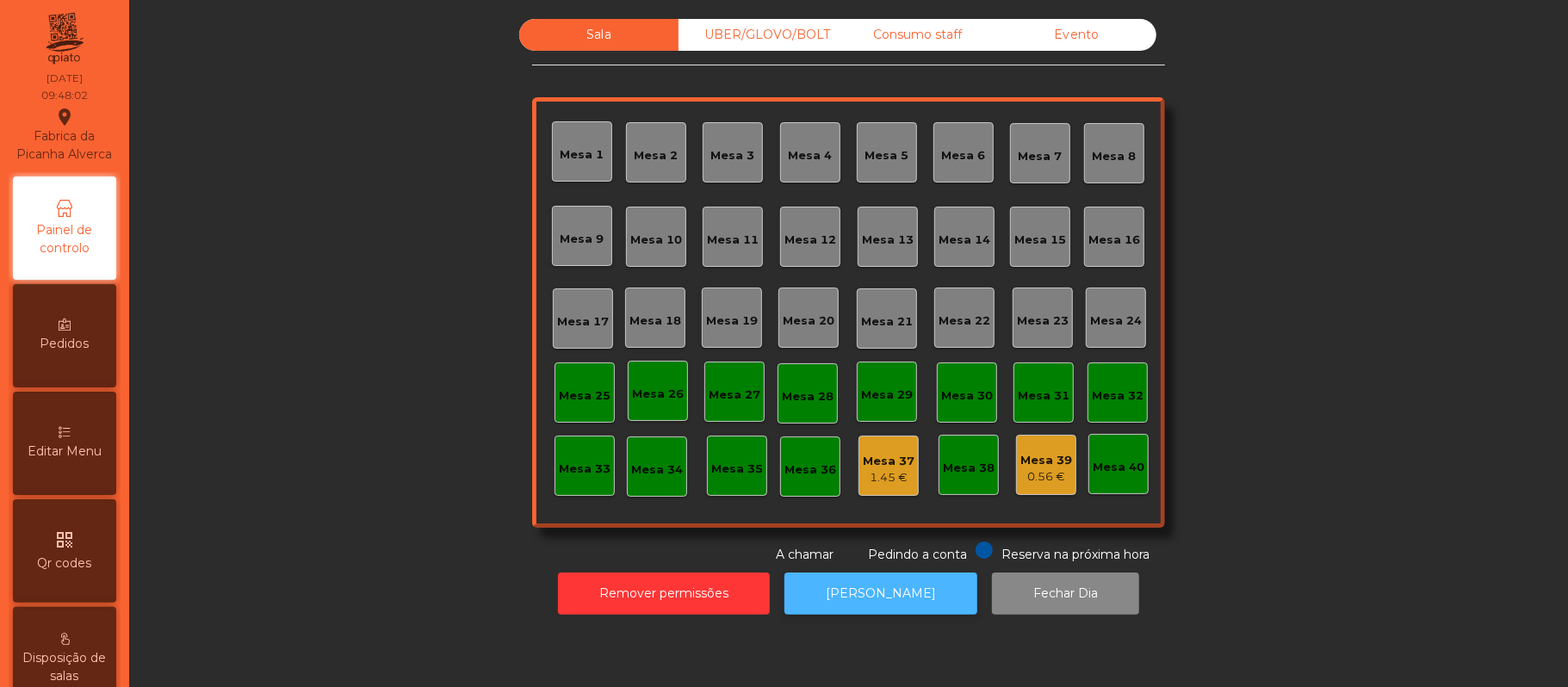
click at [872, 593] on button "[PERSON_NAME]" at bounding box center [880, 593] width 193 height 42
